Goal: Task Accomplishment & Management: Manage account settings

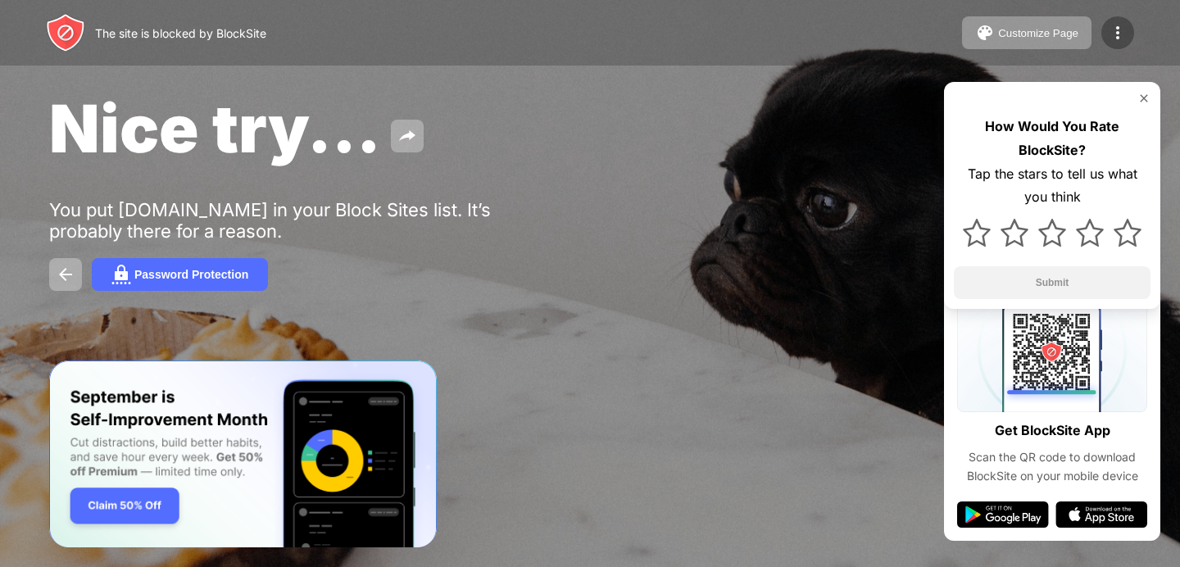
click at [1117, 48] on div at bounding box center [1117, 32] width 33 height 33
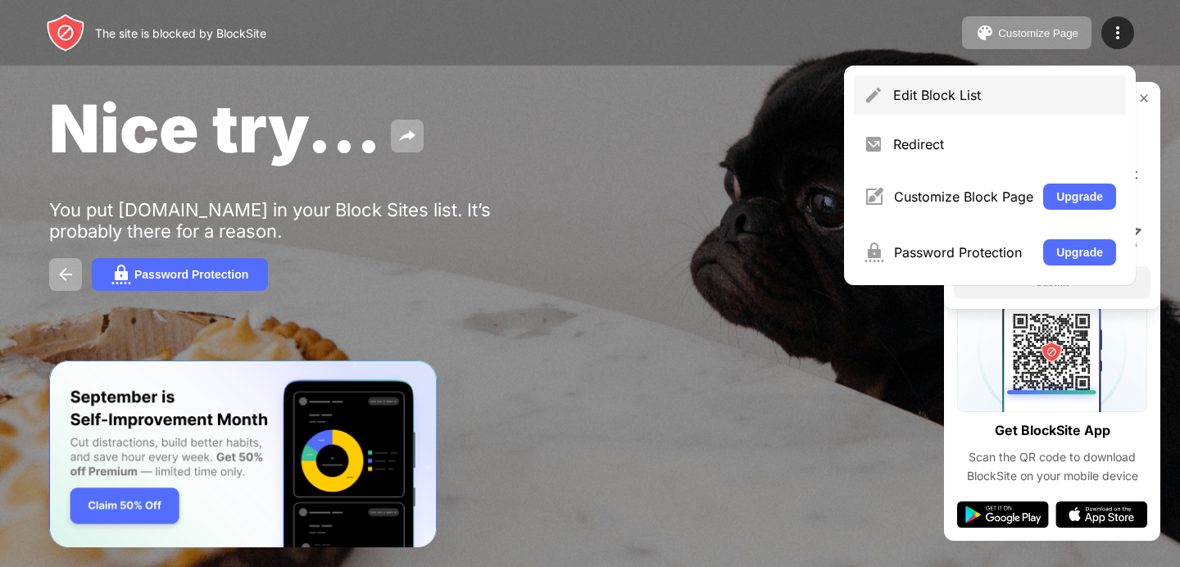
click at [1049, 99] on div "Edit Block List" at bounding box center [1004, 95] width 223 height 16
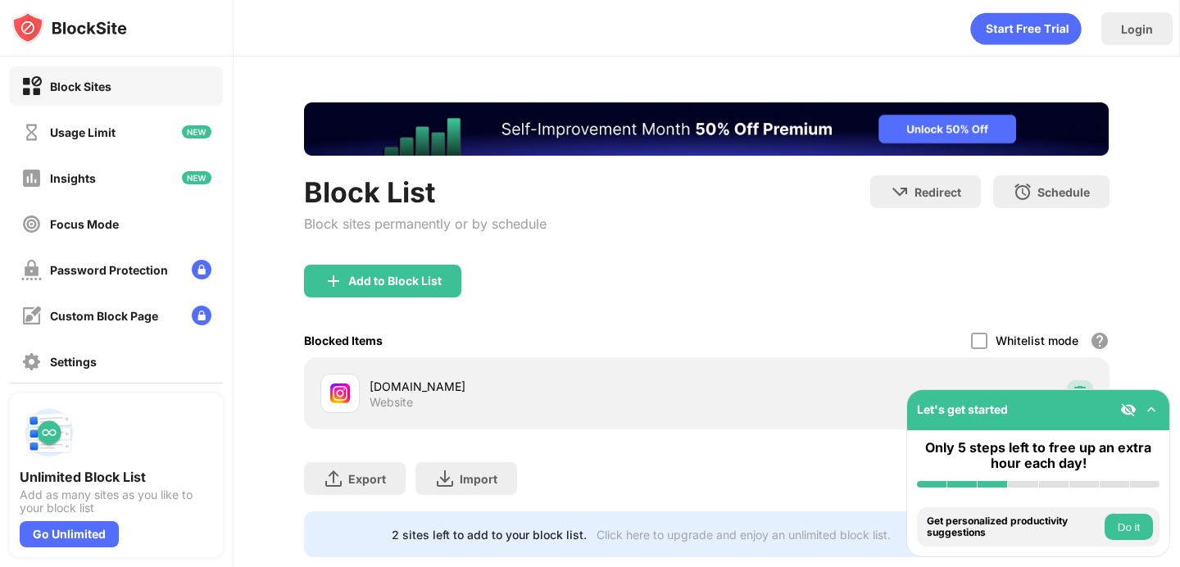
click at [1085, 382] on div at bounding box center [1080, 393] width 26 height 26
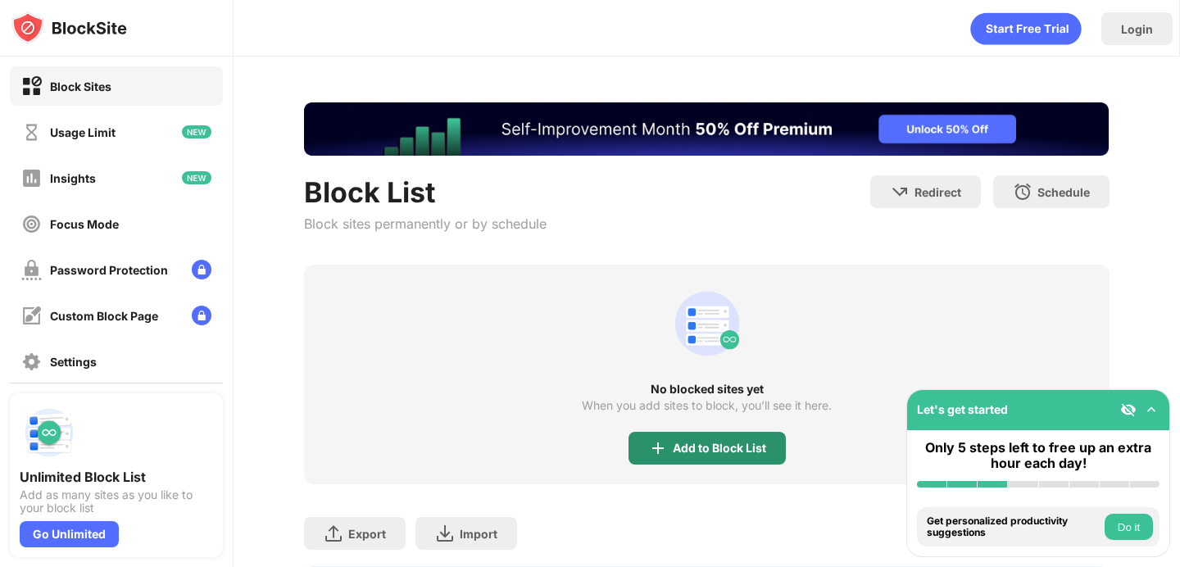
click at [689, 437] on div "Add to Block List" at bounding box center [706, 448] width 157 height 33
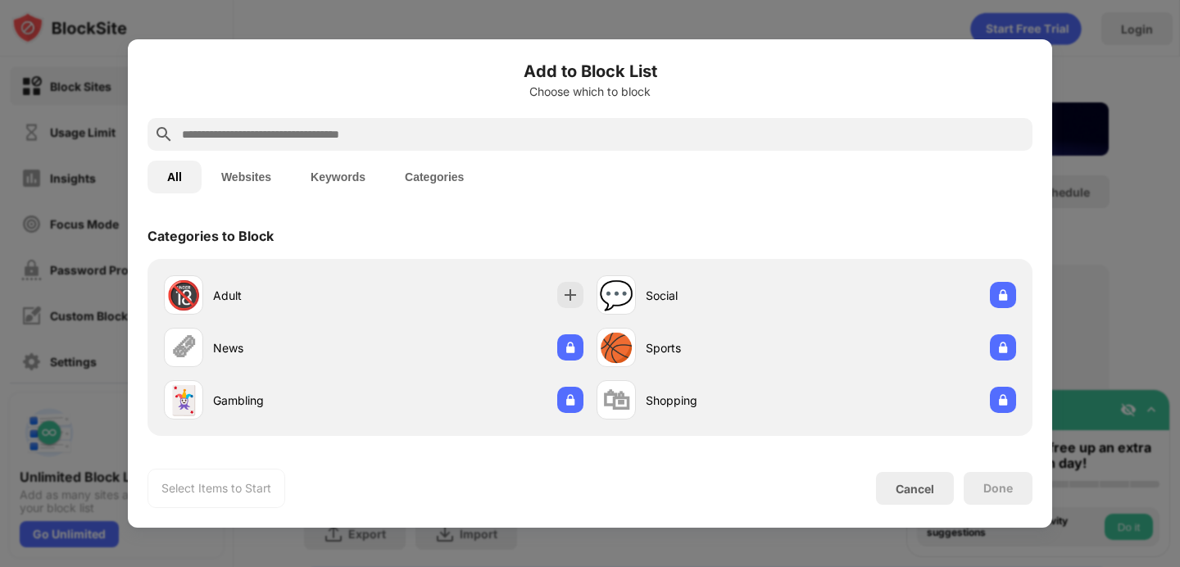
click at [265, 184] on button "Websites" at bounding box center [246, 177] width 89 height 33
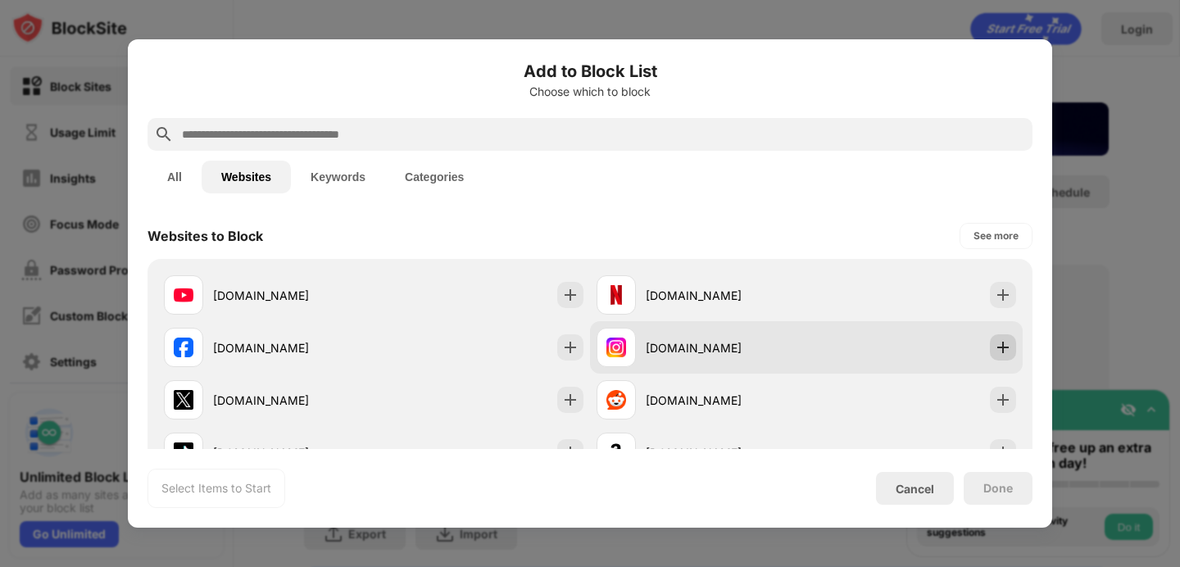
click at [1002, 345] on img at bounding box center [1003, 347] width 16 height 16
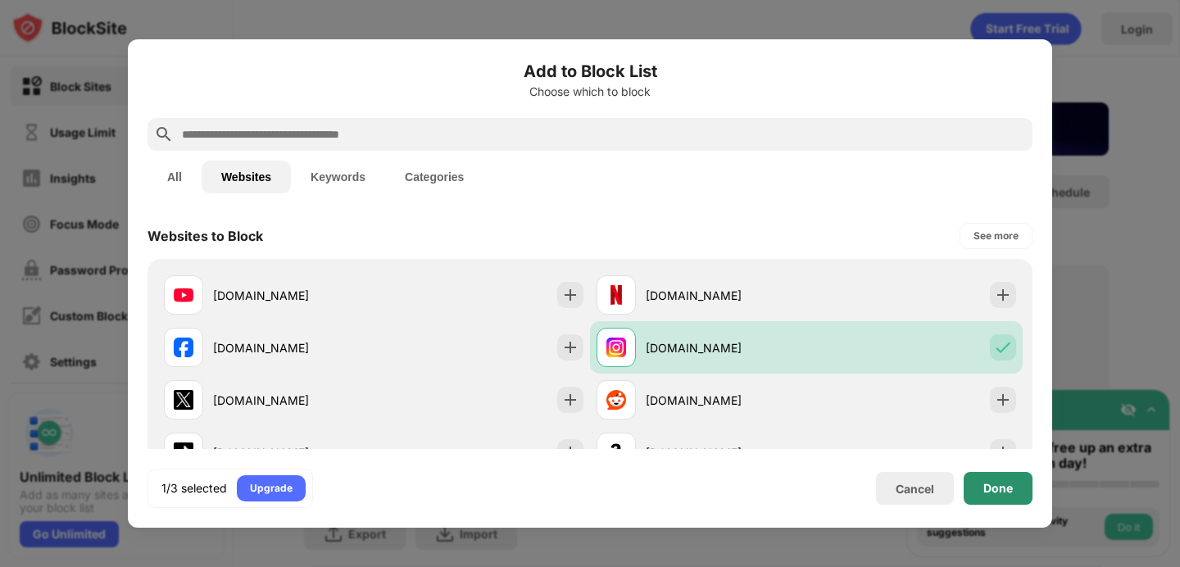
click at [998, 491] on div "Done" at bounding box center [997, 488] width 29 height 13
